Goal: Task Accomplishment & Management: Use online tool/utility

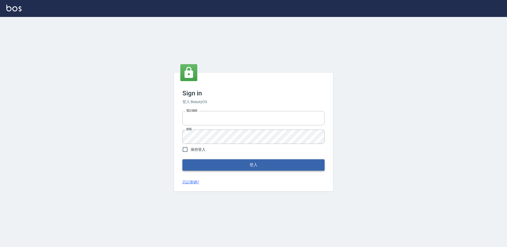
type input "27222158"
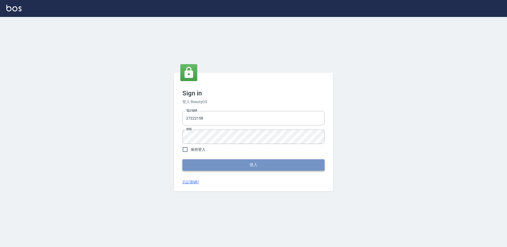
click at [226, 163] on button "登入" at bounding box center [253, 164] width 142 height 11
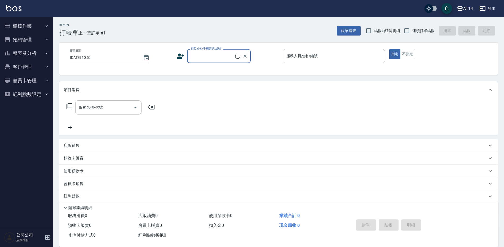
click at [25, 27] on button "櫃檯作業" at bounding box center [26, 26] width 49 height 14
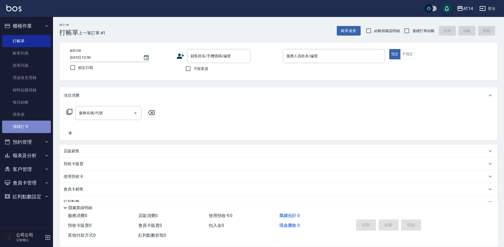
click at [37, 125] on link "掃碼打卡" at bounding box center [26, 127] width 49 height 12
click at [26, 129] on link "掃碼打卡" at bounding box center [26, 127] width 49 height 12
